Goal: Task Accomplishment & Management: Complete application form

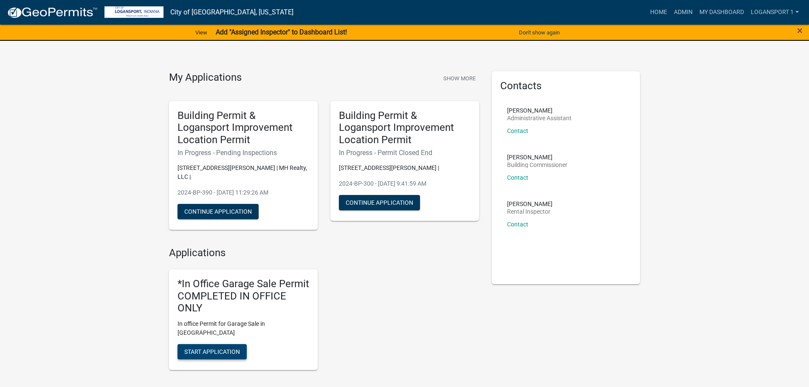
click at [207, 348] on span "Start Application" at bounding box center [212, 351] width 56 height 7
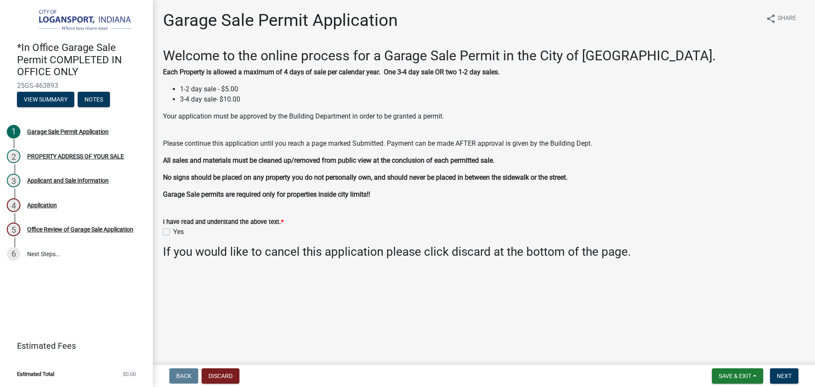
click at [173, 232] on label "Yes" at bounding box center [178, 232] width 11 height 10
click at [173, 232] on input "Yes" at bounding box center [176, 230] width 6 height 6
checkbox input "true"
click at [791, 375] on span "Next" at bounding box center [784, 375] width 15 height 7
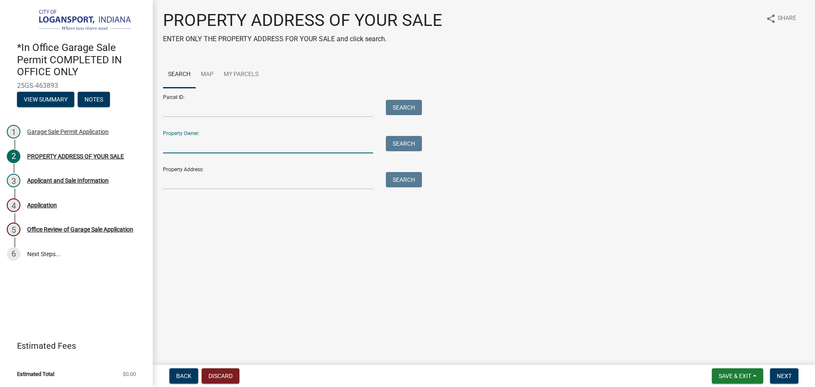
click at [184, 144] on input "Property Owner:" at bounding box center [268, 144] width 210 height 17
type input "[PERSON_NAME]"
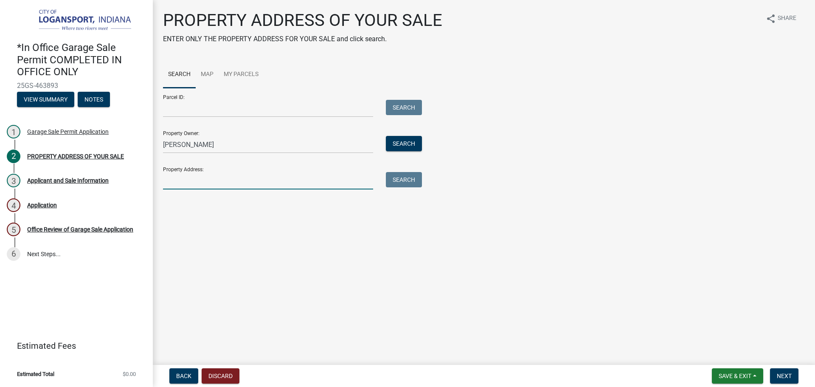
click at [188, 179] on input "Property Address:" at bounding box center [268, 180] width 210 height 17
click at [190, 149] on input "[PERSON_NAME]" at bounding box center [268, 144] width 210 height 17
click at [182, 179] on input "Property Address:" at bounding box center [268, 180] width 210 height 17
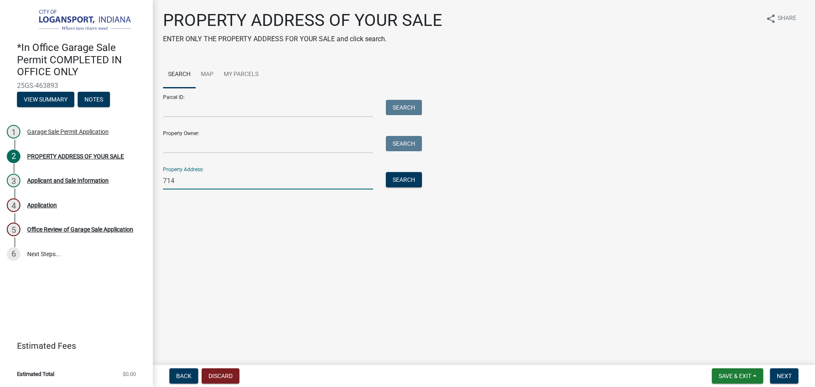
click at [230, 182] on input "714" at bounding box center [268, 180] width 210 height 17
type input "714 Sta"
click at [414, 176] on button "Search" at bounding box center [404, 179] width 36 height 15
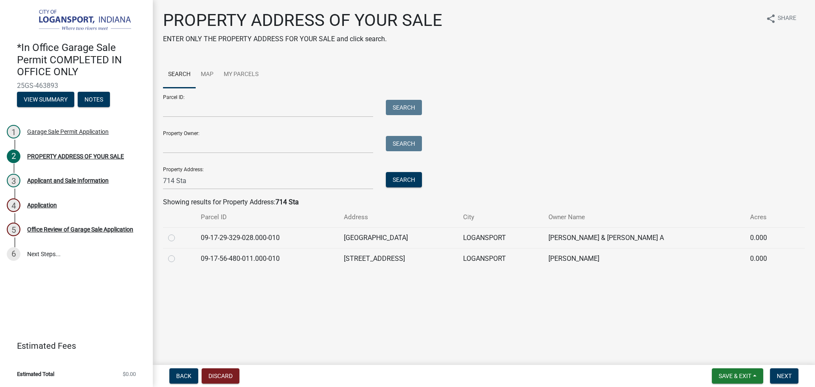
click at [178, 233] on label at bounding box center [178, 233] width 0 height 0
click at [178, 235] on input "radio" at bounding box center [181, 236] width 6 height 6
radio input "true"
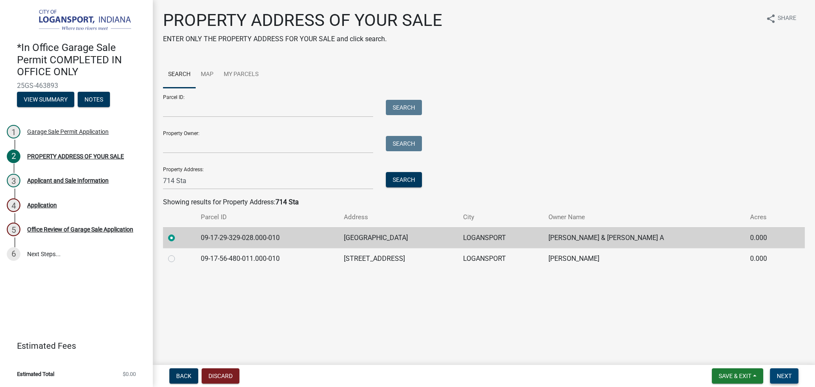
click at [787, 374] on span "Next" at bounding box center [784, 375] width 15 height 7
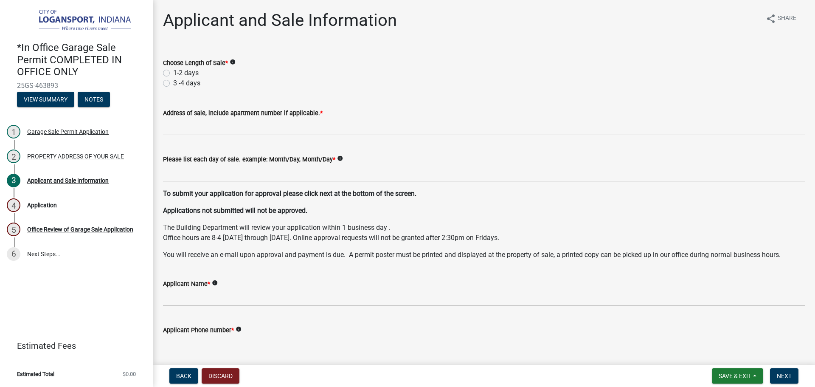
click at [173, 73] on label "1-2 days" at bounding box center [185, 73] width 25 height 10
click at [173, 73] on input "1-2 days" at bounding box center [176, 71] width 6 height 6
radio input "true"
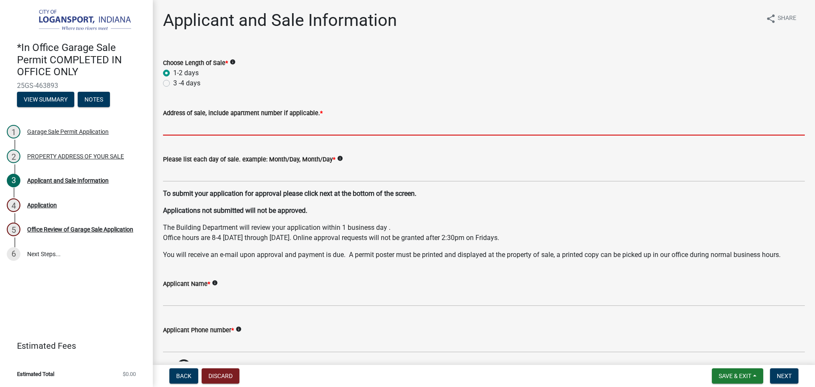
click at [182, 123] on input "Address of sale, include apartment number if applicable. *" at bounding box center [484, 126] width 642 height 17
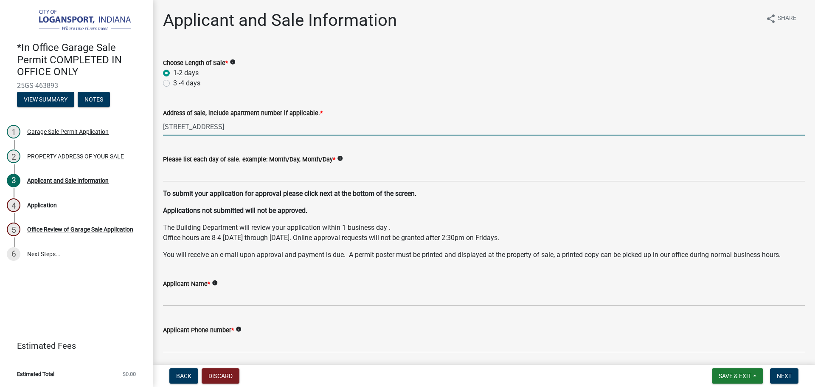
type input "[STREET_ADDRESS]"
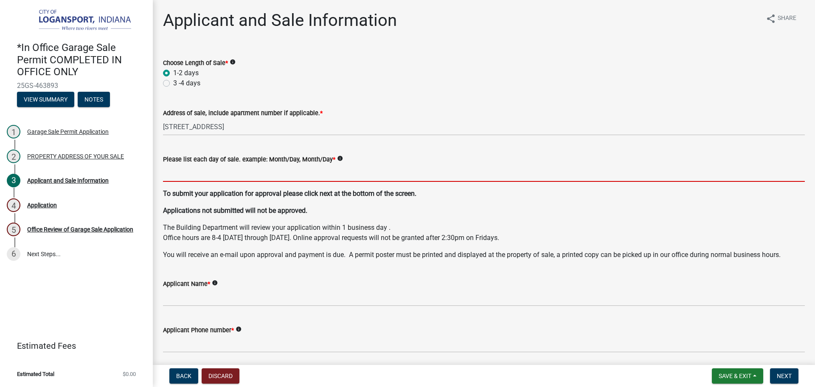
click at [215, 171] on input "Please list each day of sale. example: Month/Day, Month/Day *" at bounding box center [484, 172] width 642 height 17
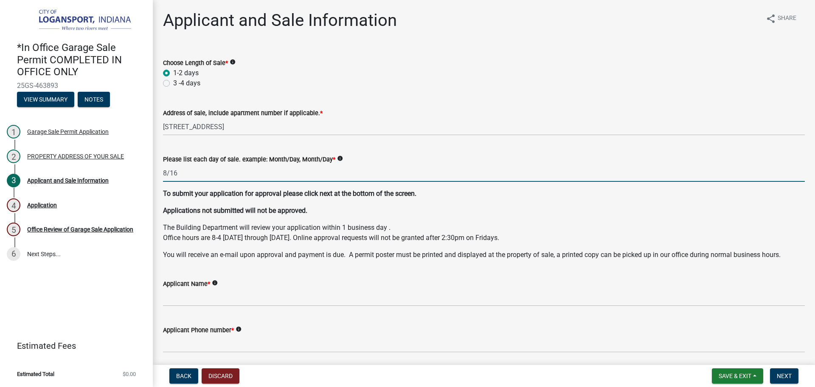
type input "8/16"
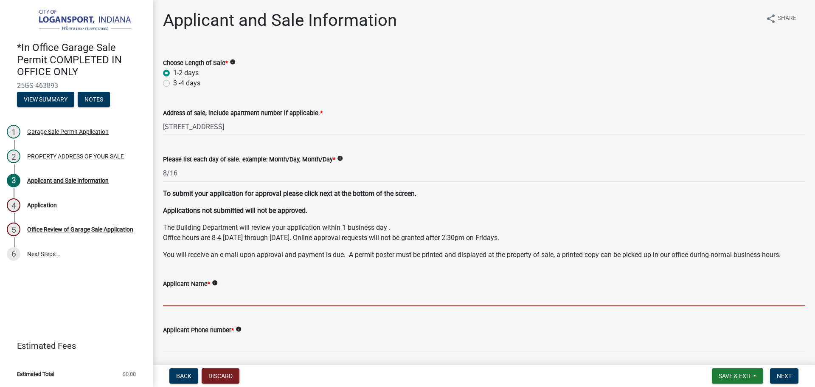
click at [195, 296] on input "Applicant Name *" at bounding box center [484, 297] width 642 height 17
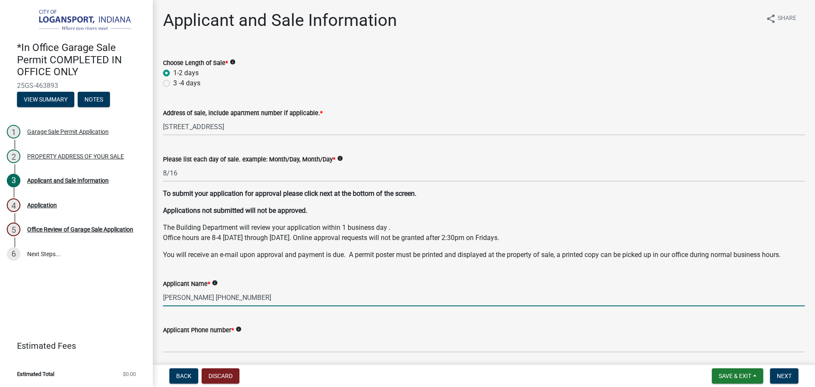
drag, startPoint x: 274, startPoint y: 300, endPoint x: 212, endPoint y: 295, distance: 62.6
click at [212, 295] on input "[PERSON_NAME] [PHONE_NUMBER]" at bounding box center [484, 297] width 642 height 17
type input "[PERSON_NAME]"
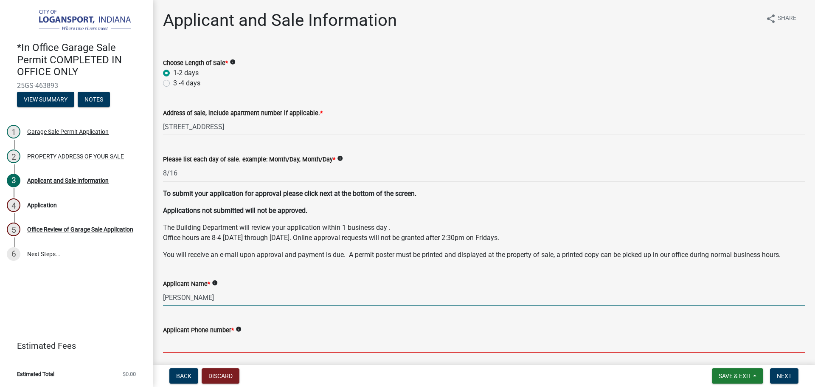
click at [202, 345] on input "Applicant Phone number *" at bounding box center [484, 343] width 642 height 17
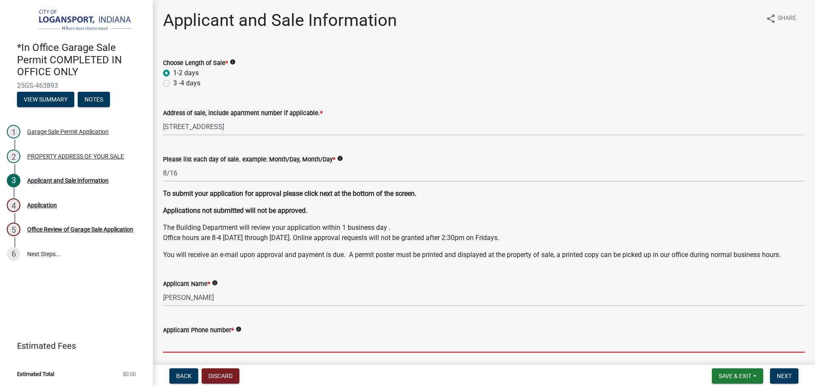
paste input "[PHONE_NUMBER]"
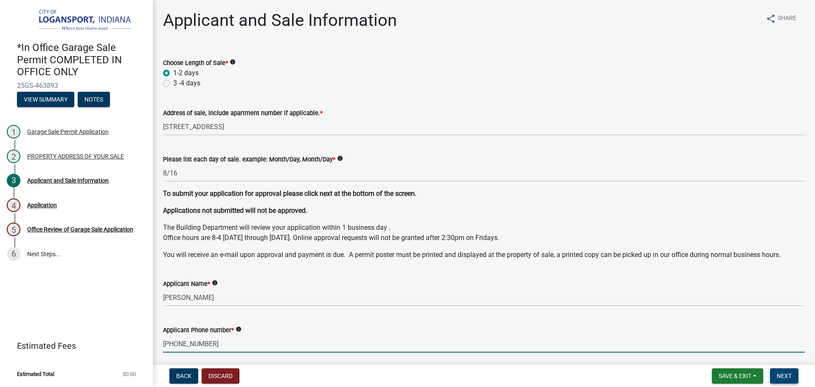
type input "[PHONE_NUMBER]"
click at [784, 371] on button "Next" at bounding box center [784, 375] width 28 height 15
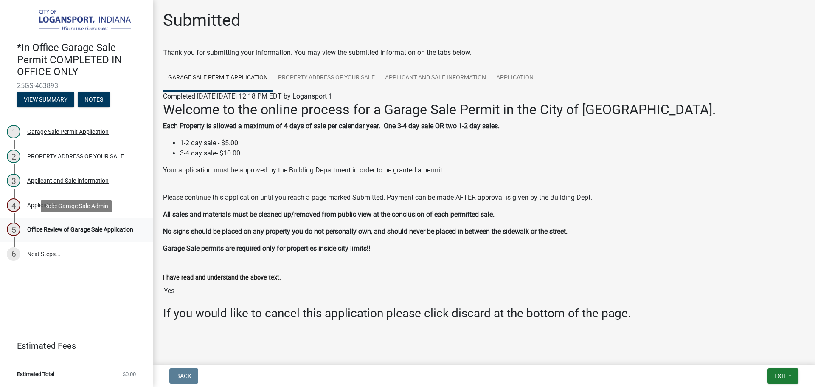
click at [119, 230] on div "Office Review of Garage Sale Application" at bounding box center [80, 229] width 106 height 6
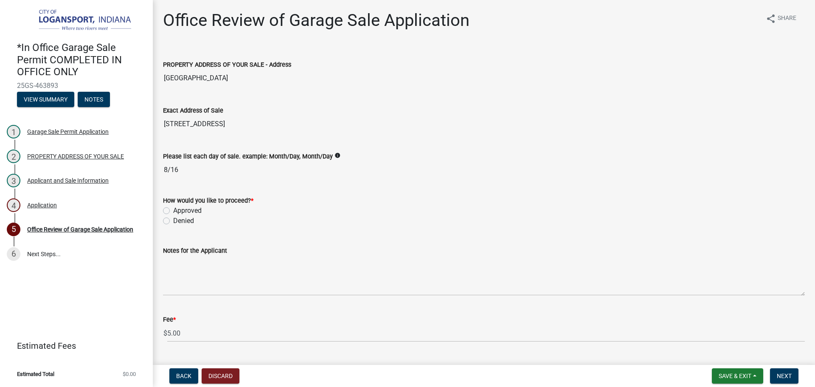
click at [162, 210] on div "How would you like to proceed? * Approved Denied" at bounding box center [484, 205] width 655 height 41
drag, startPoint x: 163, startPoint y: 207, endPoint x: 168, endPoint y: 211, distance: 6.3
click at [165, 207] on div "Approved" at bounding box center [484, 210] width 642 height 10
click at [173, 211] on label "Approved" at bounding box center [187, 210] width 28 height 10
click at [173, 211] on input "Approved" at bounding box center [176, 208] width 6 height 6
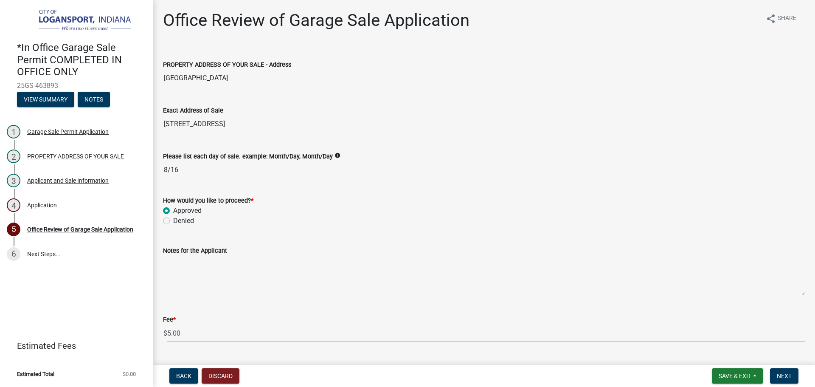
radio input "true"
click at [781, 372] on span "Next" at bounding box center [784, 375] width 15 height 7
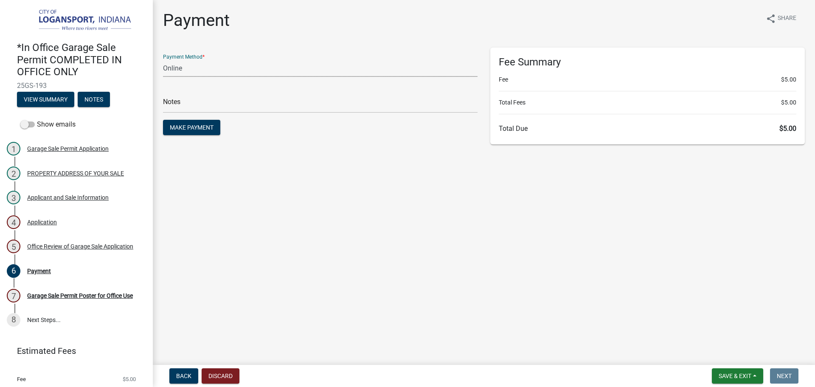
click at [201, 70] on select "Credit Card POS Check Cash Online" at bounding box center [320, 67] width 315 height 17
select select "2: 1"
click at [163, 59] on select "Credit Card POS Check Cash Online" at bounding box center [320, 67] width 315 height 17
click at [192, 106] on input "text" at bounding box center [320, 104] width 315 height 17
type input "117806"
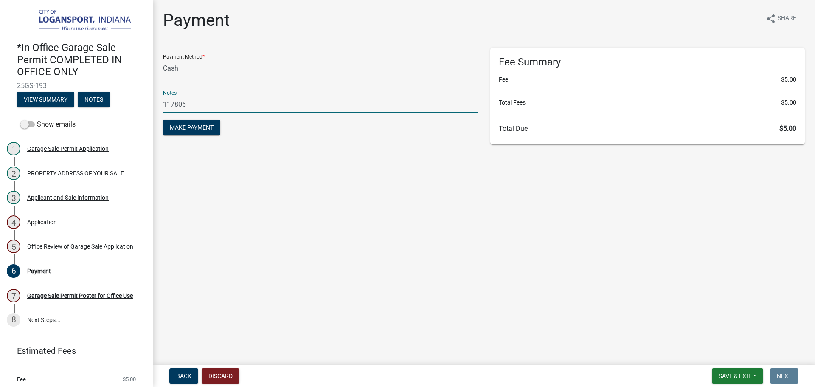
click at [163, 120] on button "Make Payment" at bounding box center [191, 127] width 57 height 15
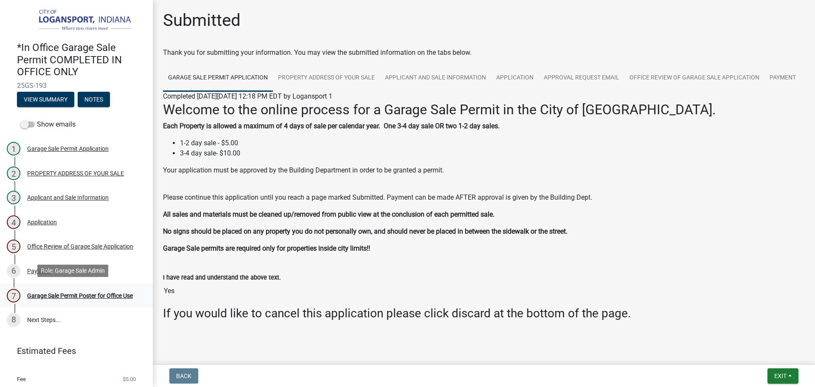
click at [79, 293] on div "Garage Sale Permit Poster for Office Use" at bounding box center [80, 296] width 106 height 6
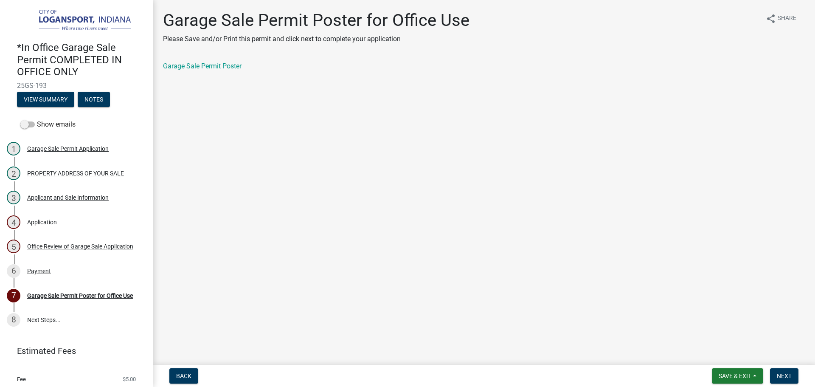
click at [204, 70] on div "Garage Sale Permit Poster" at bounding box center [484, 66] width 642 height 10
click at [217, 68] on link "Garage Sale Permit Poster" at bounding box center [202, 66] width 79 height 8
click at [808, 358] on wm-app "*In Office Garage Sale Permit COMPLETED IN OFFICE ONLY 25GS-193 View Summary No…" at bounding box center [407, 193] width 815 height 387
click at [783, 376] on span "Next" at bounding box center [784, 375] width 15 height 7
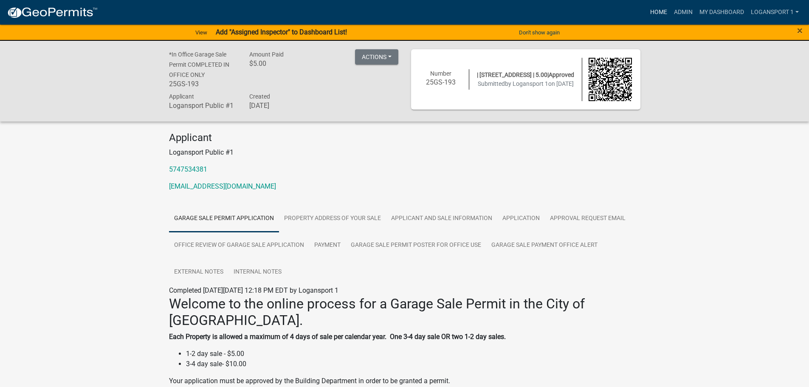
click at [651, 13] on link "Home" at bounding box center [659, 12] width 24 height 16
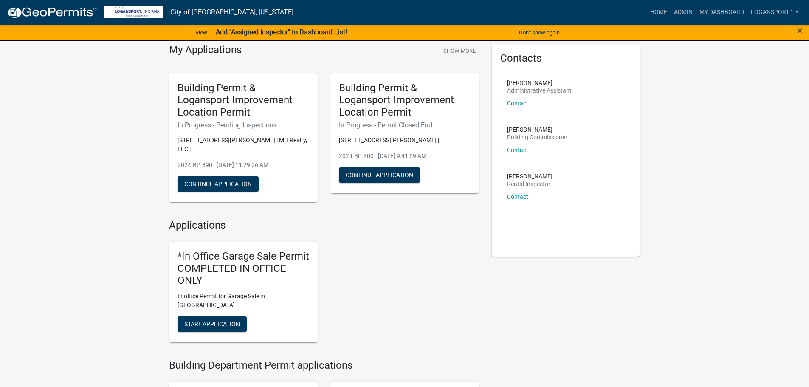
scroll to position [42, 0]
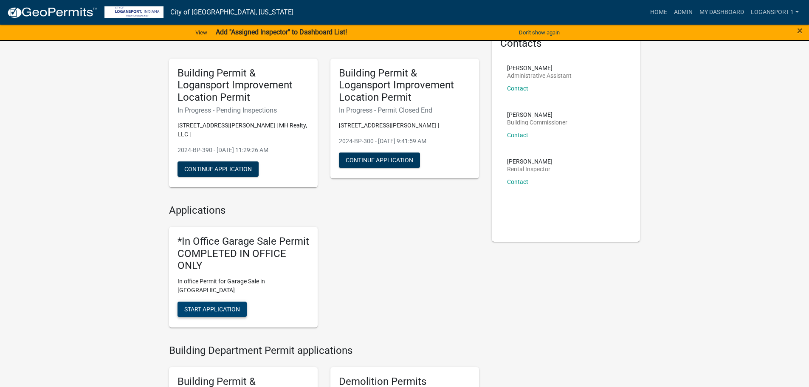
click at [201, 306] on span "Start Application" at bounding box center [212, 309] width 56 height 7
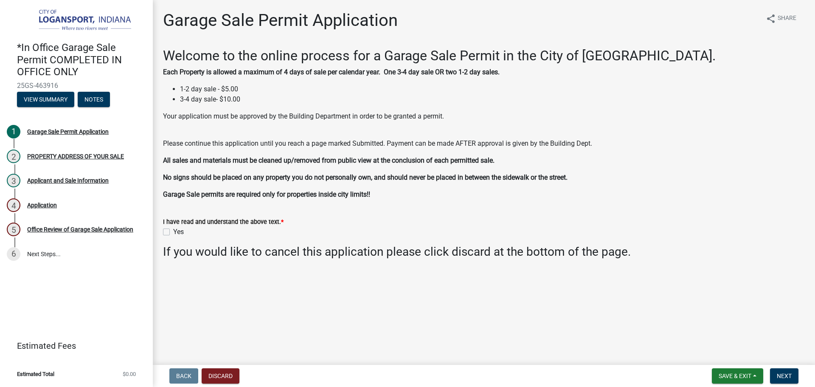
click at [173, 231] on label "Yes" at bounding box center [178, 232] width 11 height 10
click at [173, 231] on input "Yes" at bounding box center [176, 230] width 6 height 6
checkbox input "true"
click at [779, 372] on span "Next" at bounding box center [784, 375] width 15 height 7
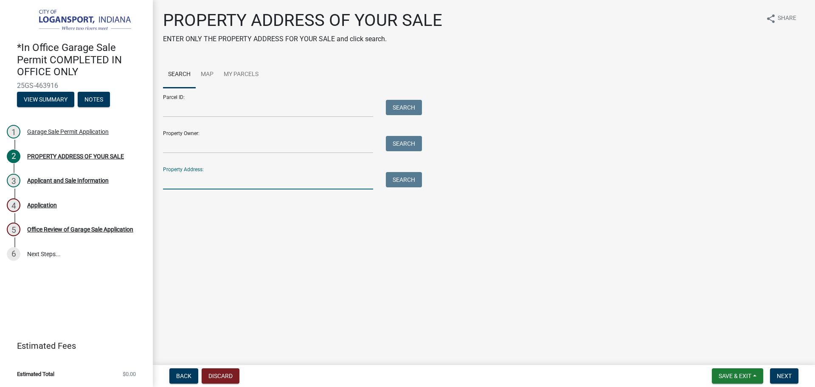
click at [309, 182] on input "Property Address:" at bounding box center [268, 180] width 210 height 17
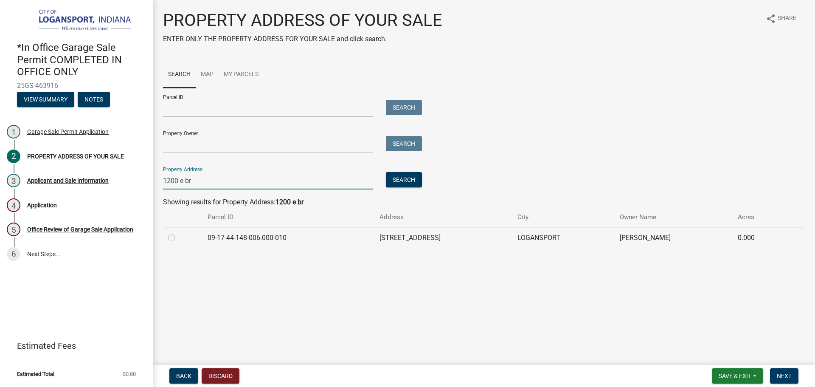
type input "1200 e br"
click at [178, 233] on label at bounding box center [178, 233] width 0 height 0
click at [178, 238] on input "radio" at bounding box center [181, 236] width 6 height 6
radio input "true"
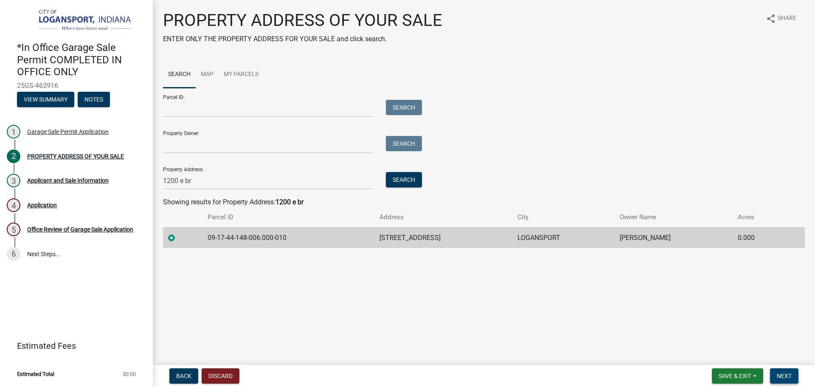
click at [790, 373] on span "Next" at bounding box center [784, 375] width 15 height 7
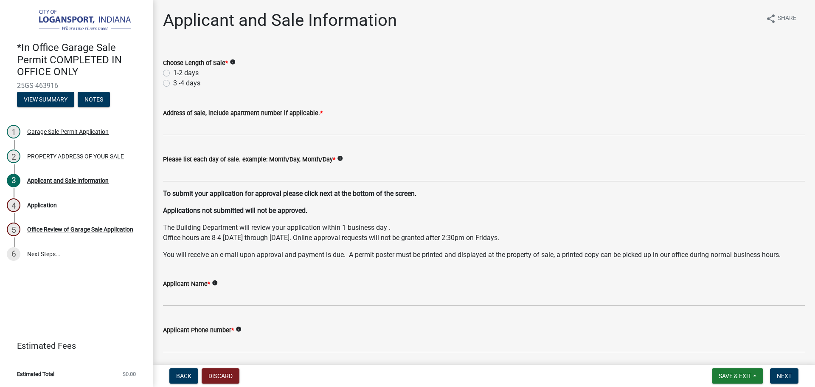
click at [173, 72] on label "1-2 days" at bounding box center [185, 73] width 25 height 10
click at [173, 72] on input "1-2 days" at bounding box center [176, 71] width 6 height 6
radio input "true"
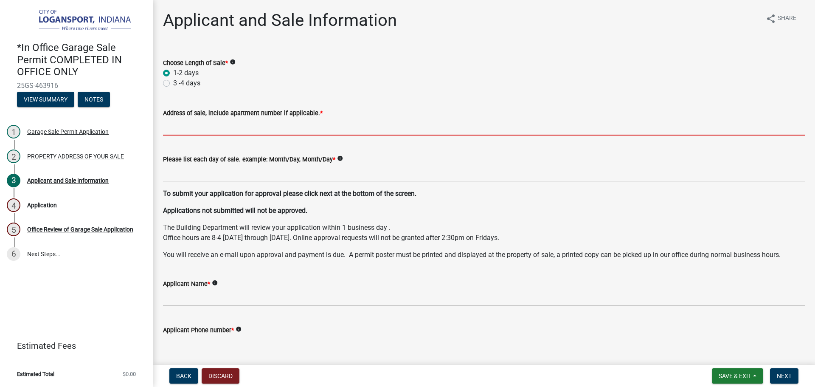
click at [240, 131] on input "Address of sale, include apartment number if applicable. *" at bounding box center [484, 126] width 642 height 17
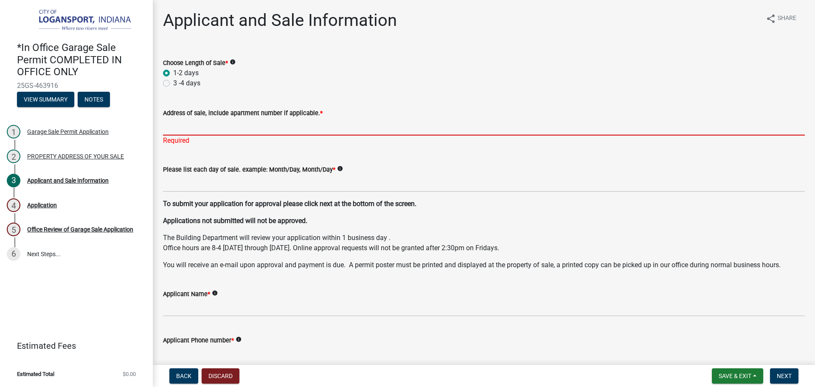
click at [279, 124] on input "Address of sale, include apartment number if applicable. *" at bounding box center [484, 126] width 642 height 17
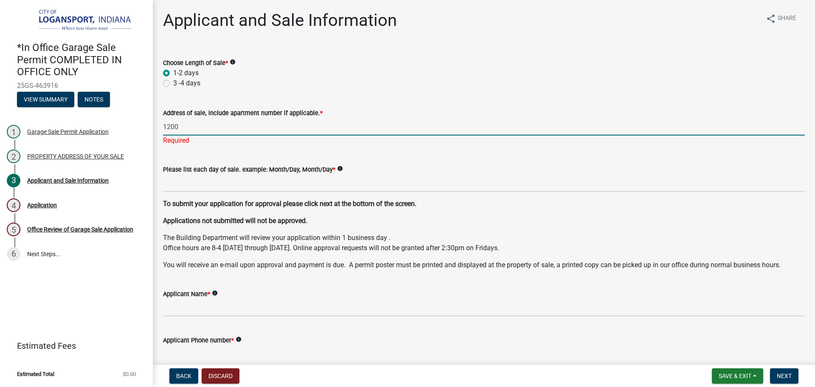
type input "[STREET_ADDRESS]"
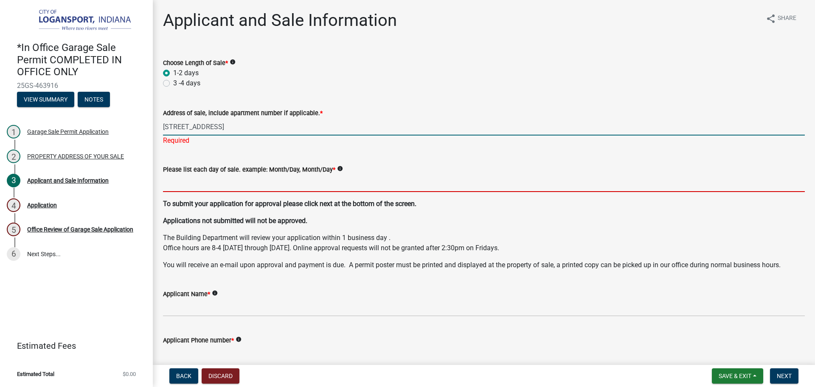
click at [219, 190] on wm-data-entity-input-list "Choose Length of Sale * info 1-2 days 3 -4 days Address of sale, include apartm…" at bounding box center [484, 235] width 642 height 375
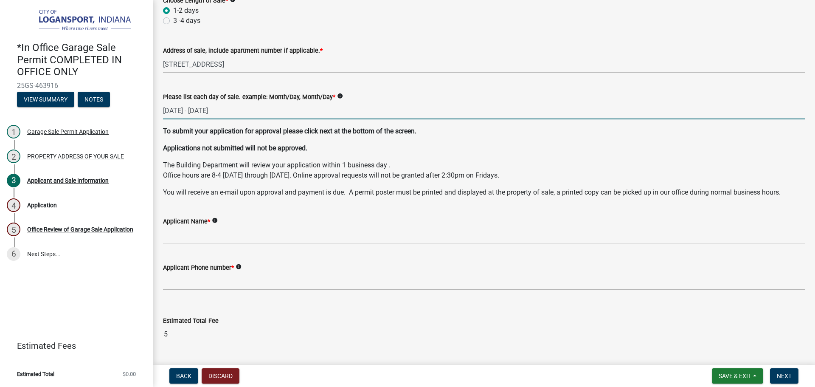
scroll to position [84, 0]
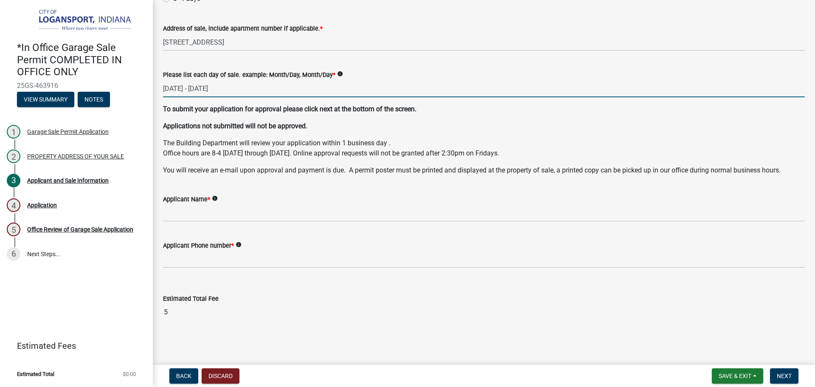
type input "[DATE] - [DATE]"
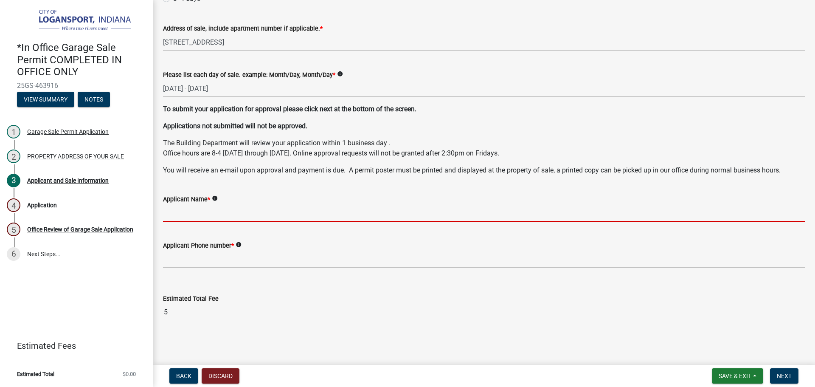
click at [367, 217] on input "Applicant Name *" at bounding box center [484, 212] width 642 height 17
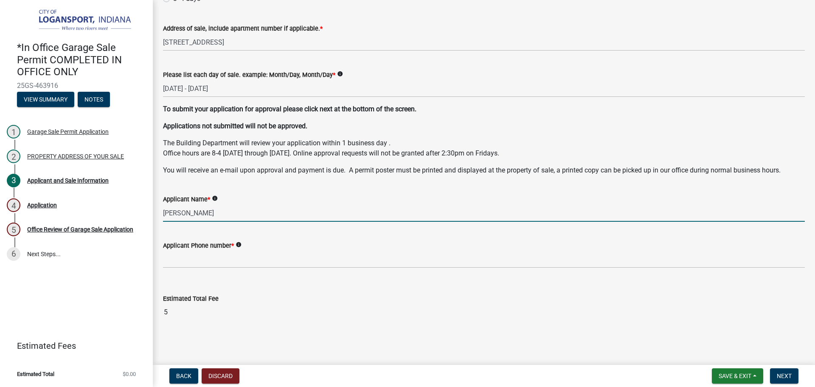
type input "[PERSON_NAME]"
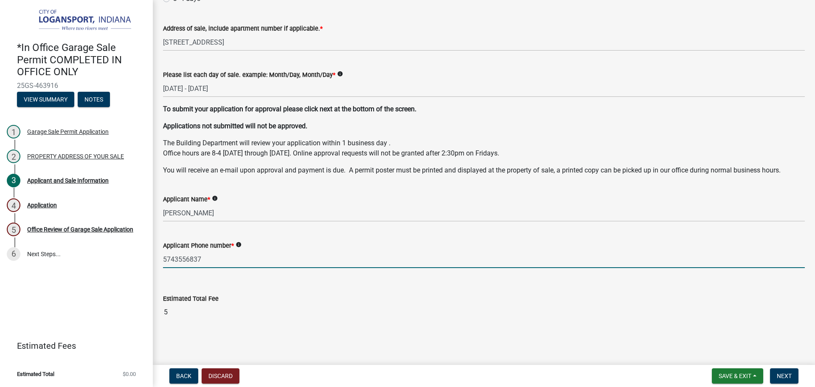
type input "5743556837"
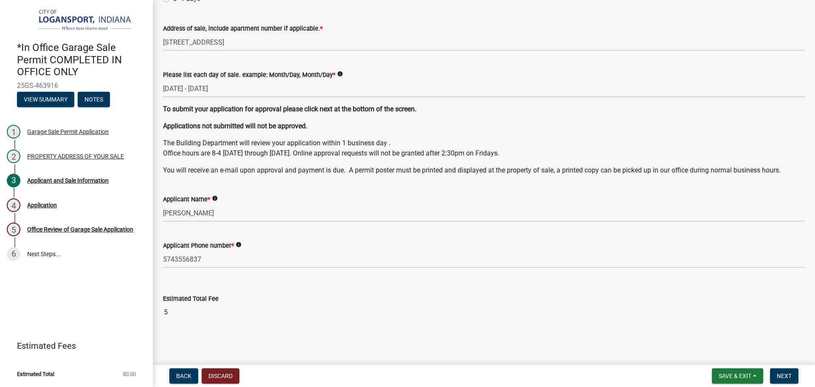
click at [487, 320] on input "5" at bounding box center [484, 312] width 642 height 17
click at [793, 377] on button "Next" at bounding box center [784, 375] width 28 height 15
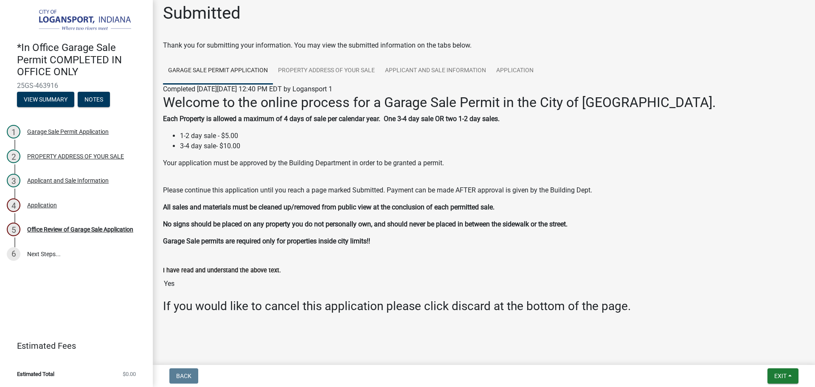
scroll to position [9, 0]
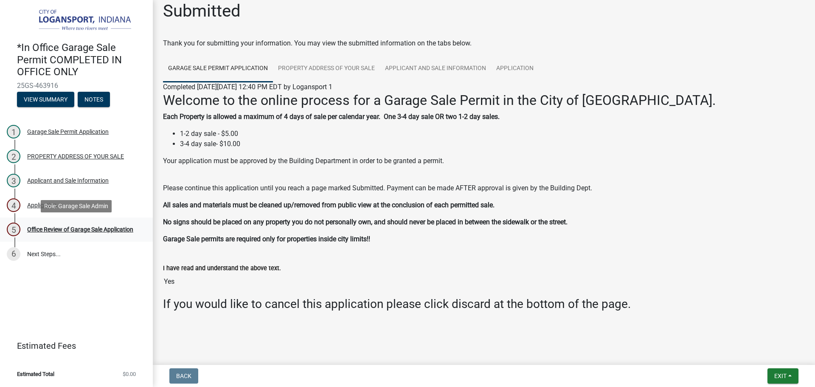
click at [79, 228] on div "Office Review of Garage Sale Application" at bounding box center [80, 229] width 106 height 6
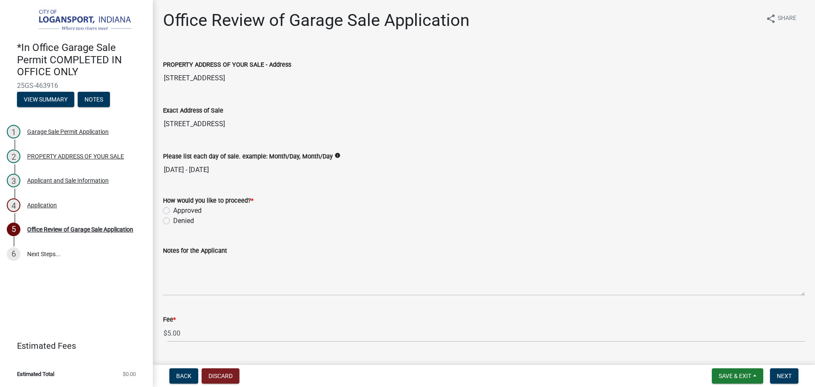
click at [173, 208] on label "Approved" at bounding box center [187, 210] width 28 height 10
click at [173, 208] on input "Approved" at bounding box center [176, 208] width 6 height 6
radio input "true"
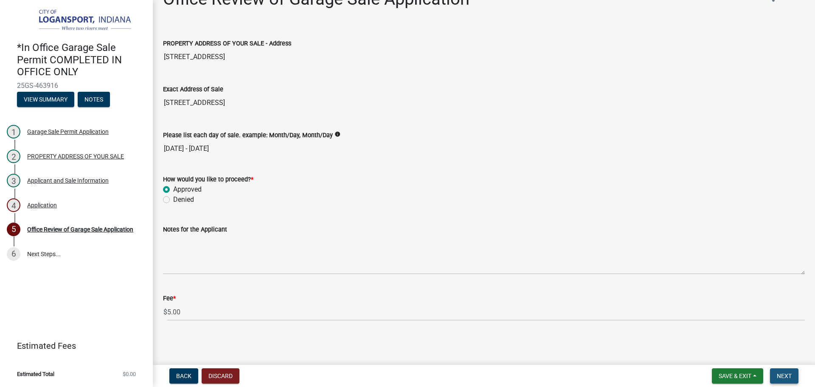
click at [781, 374] on span "Next" at bounding box center [784, 375] width 15 height 7
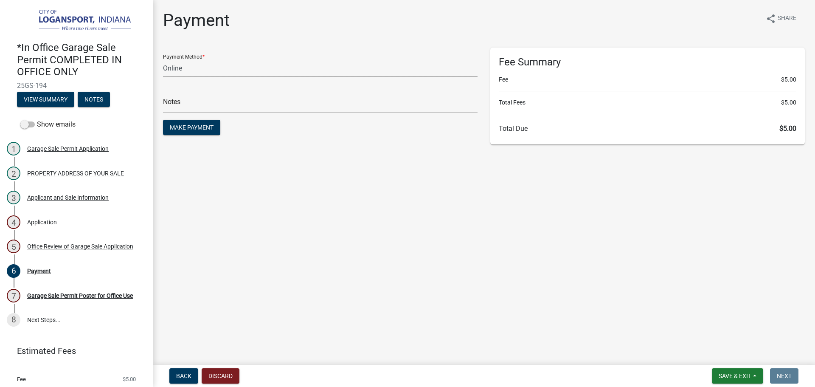
click at [276, 66] on select "Credit Card POS Check Cash Online" at bounding box center [320, 67] width 315 height 17
select select "2: 1"
click at [163, 59] on select "Credit Card POS Check Cash Online" at bounding box center [320, 67] width 315 height 17
click at [408, 225] on main "Payment share Share Payment Method * Credit Card POS Check Cash Online Notes Ma…" at bounding box center [484, 180] width 662 height 361
click at [287, 102] on input "text" at bounding box center [320, 104] width 315 height 17
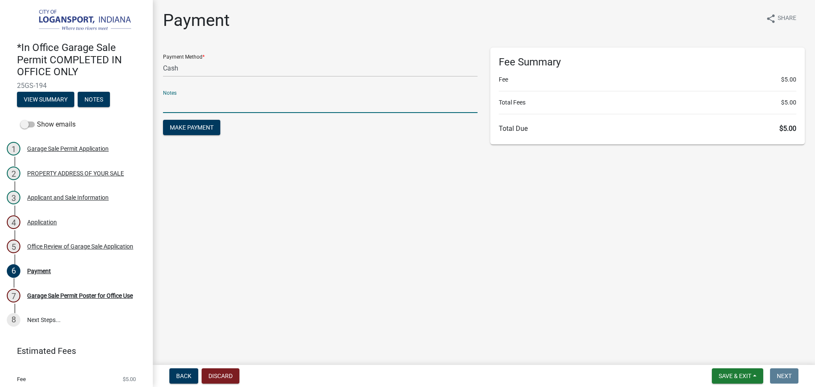
click at [287, 102] on input "text" at bounding box center [320, 104] width 315 height 17
type input "117807"
click at [203, 128] on span "Make Payment" at bounding box center [192, 127] width 44 height 7
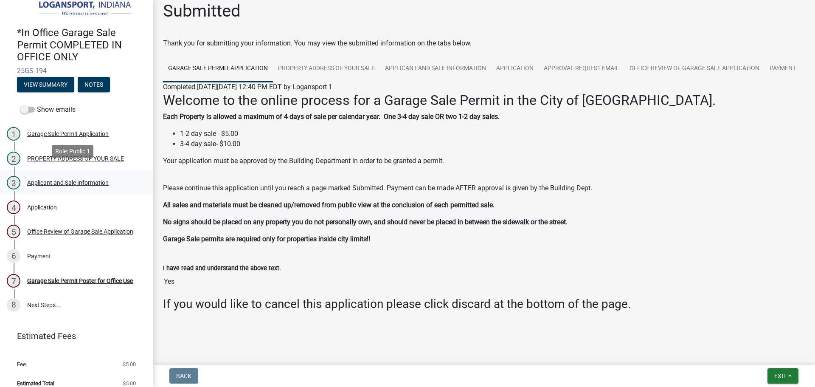
scroll to position [23, 0]
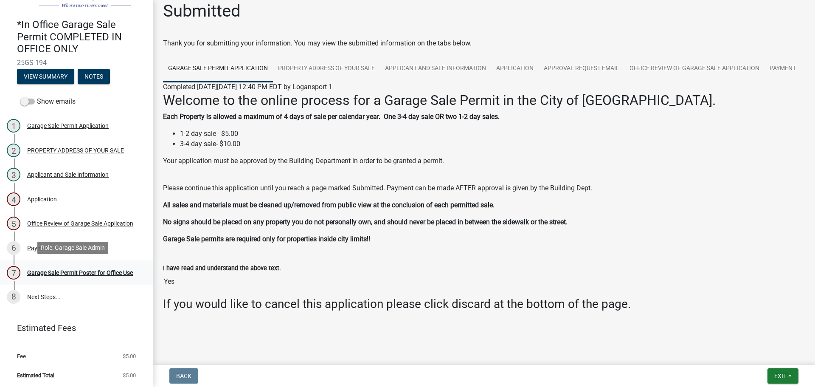
click at [82, 270] on div "Garage Sale Permit Poster for Office Use" at bounding box center [80, 273] width 106 height 6
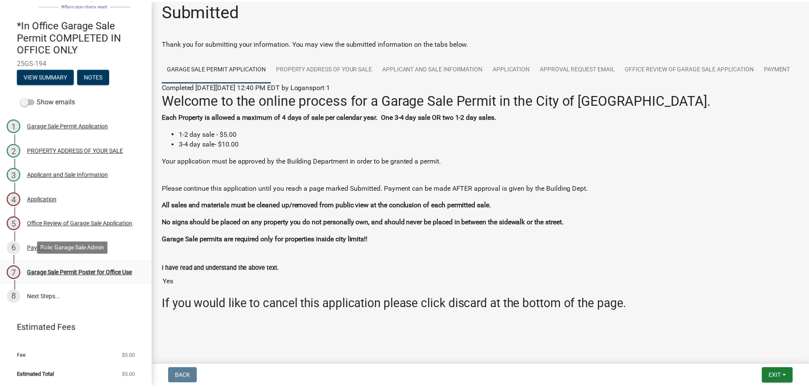
scroll to position [0, 0]
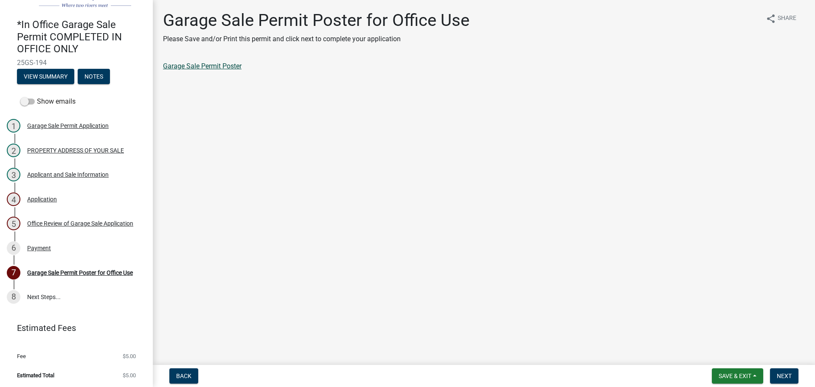
click at [223, 67] on link "Garage Sale Permit Poster" at bounding box center [202, 66] width 79 height 8
click at [785, 378] on span "Next" at bounding box center [784, 375] width 15 height 7
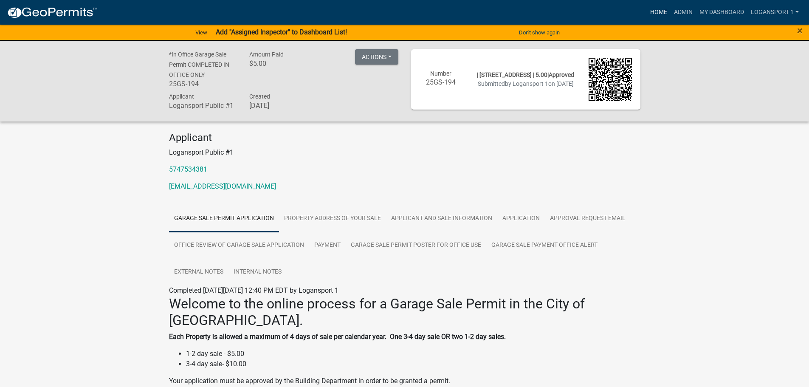
click at [661, 13] on link "Home" at bounding box center [659, 12] width 24 height 16
